Goal: Navigation & Orientation: Locate item on page

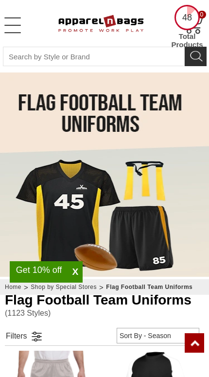
select select "48"
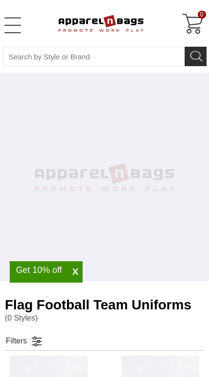
select select "48"
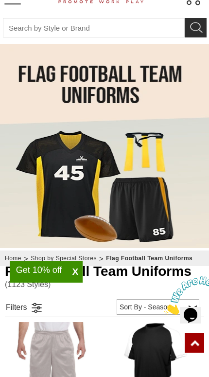
click at [191, 307] on img at bounding box center [194, 295] width 60 height 38
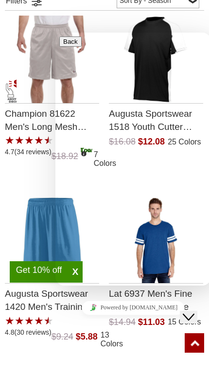
scroll to position [338, 0]
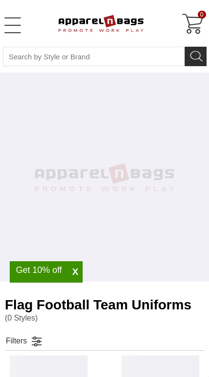
select select "48"
